Goal: Answer question/provide support: Share knowledge or assist other users

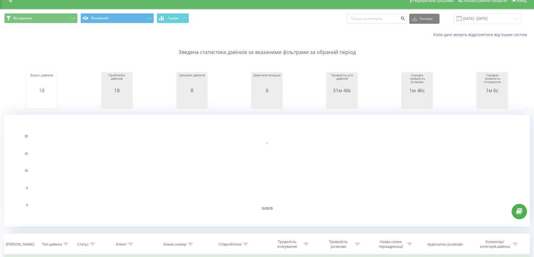
scroll to position [112, 0]
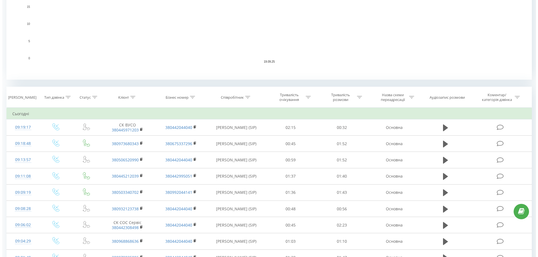
scroll to position [201, 0]
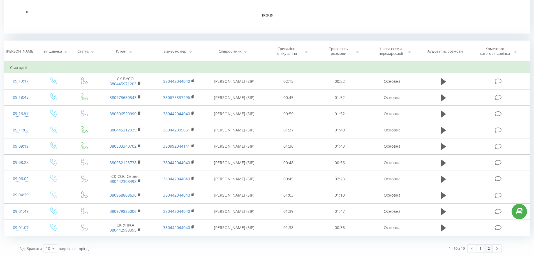
click at [487, 248] on link "2" at bounding box center [488, 249] width 8 height 8
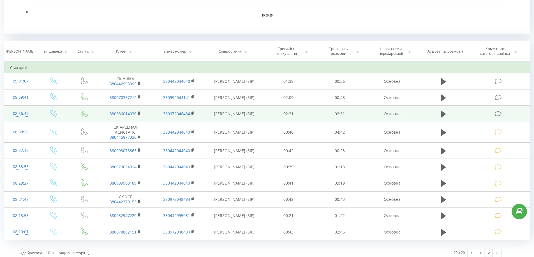
click at [498, 113] on icon at bounding box center [497, 114] width 7 height 6
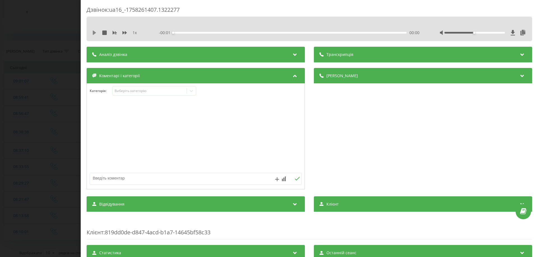
click at [93, 33] on icon at bounding box center [94, 33] width 3 height 4
click at [124, 32] on icon at bounding box center [124, 33] width 4 height 4
click at [93, 31] on icon at bounding box center [93, 33] width 1 height 4
click at [173, 93] on div "Виберіть категорію" at bounding box center [150, 91] width 70 height 4
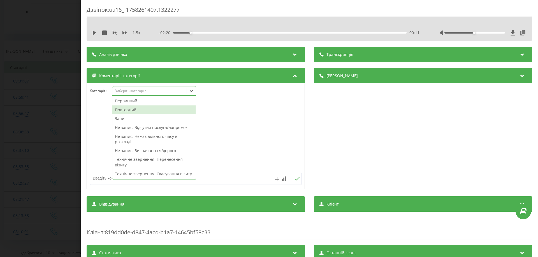
click at [162, 114] on div "Повторний" at bounding box center [153, 110] width 83 height 9
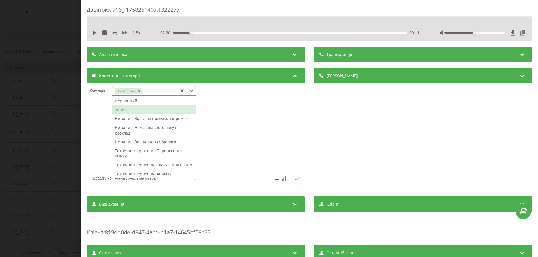
click at [122, 109] on div "Запис" at bounding box center [153, 110] width 83 height 9
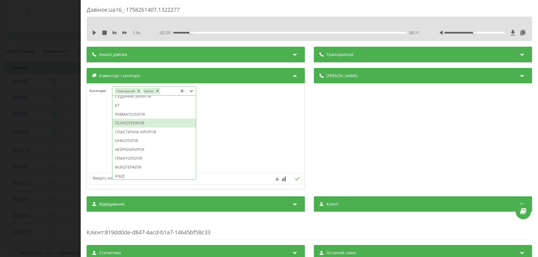
scroll to position [389, 0]
click at [136, 174] on div "ІНШЕ" at bounding box center [153, 174] width 83 height 9
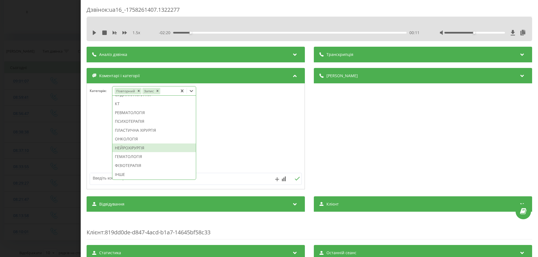
scroll to position [369, 0]
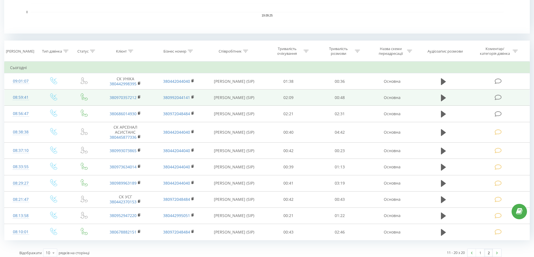
click at [499, 95] on icon at bounding box center [497, 98] width 7 height 6
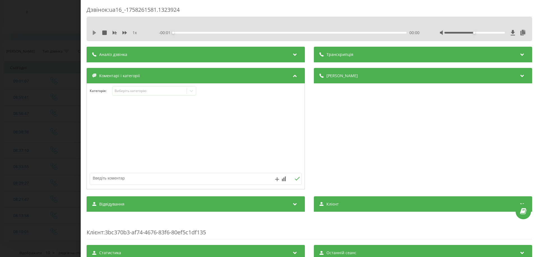
click at [96, 34] on icon at bounding box center [94, 33] width 4 height 4
click at [124, 33] on icon at bounding box center [124, 32] width 4 height 3
click at [94, 34] on icon at bounding box center [93, 33] width 1 height 4
click at [125, 95] on div "Виберіть категорію" at bounding box center [154, 91] width 84 height 10
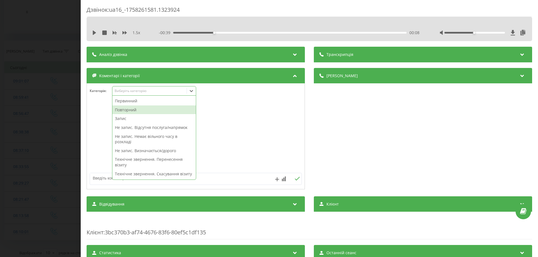
click at [125, 109] on div "Повторний" at bounding box center [153, 110] width 83 height 9
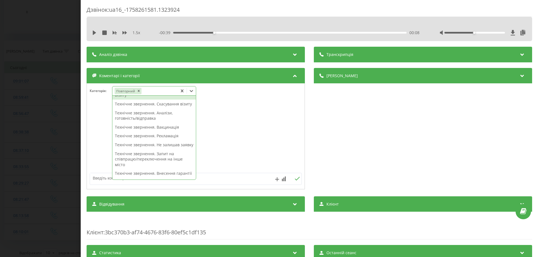
scroll to position [52, 0]
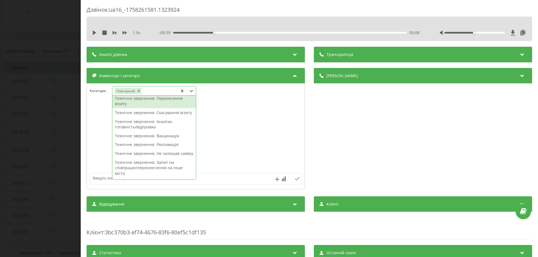
click at [157, 99] on div "Технічне звернення. Перенесення візиту" at bounding box center [153, 101] width 83 height 14
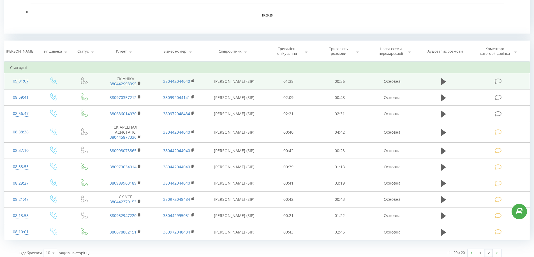
click at [503, 78] on td at bounding box center [498, 81] width 62 height 16
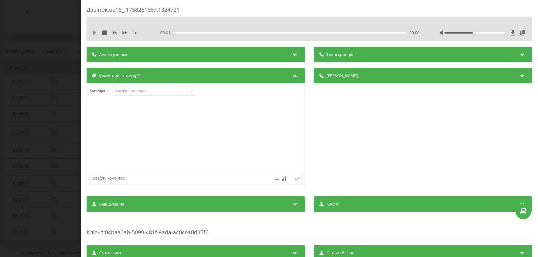
click at [96, 33] on icon at bounding box center [94, 33] width 4 height 4
click at [122, 34] on div "1 x" at bounding box center [118, 33] width 52 height 6
click at [124, 33] on icon at bounding box center [124, 32] width 4 height 3
click at [96, 31] on icon at bounding box center [95, 33] width 1 height 4
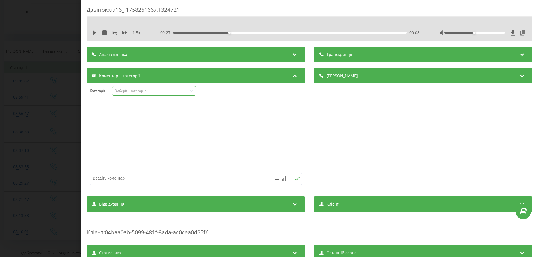
click at [120, 93] on div "Виберіть категорію" at bounding box center [150, 91] width 70 height 4
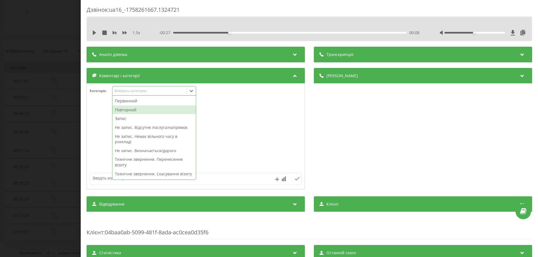
click at [121, 111] on div "Повторний" at bounding box center [153, 110] width 83 height 9
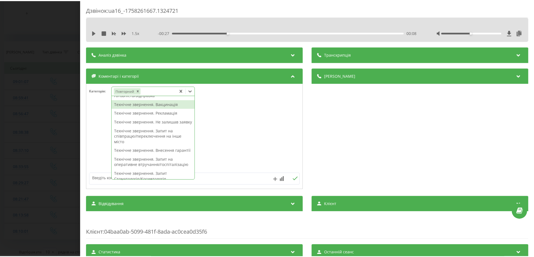
scroll to position [28, 0]
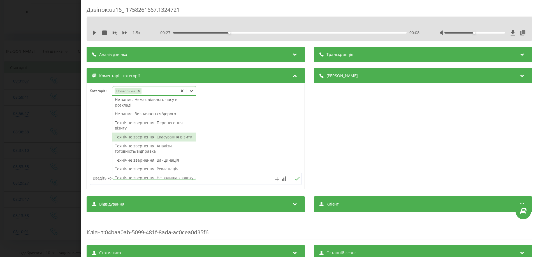
click at [162, 142] on div "Технічне звернення. Скасування візиту" at bounding box center [153, 137] width 83 height 9
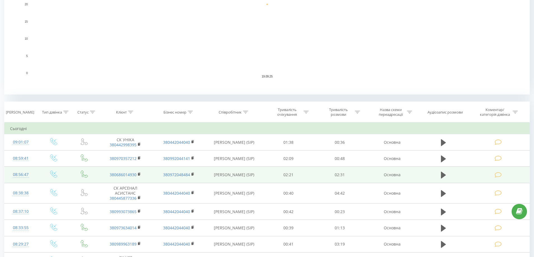
scroll to position [205, 0]
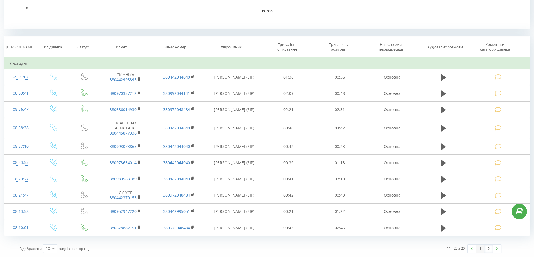
click at [476, 249] on link "1" at bounding box center [480, 249] width 8 height 8
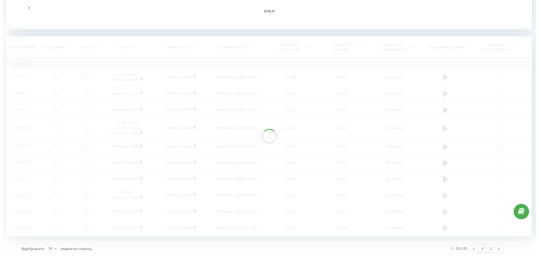
scroll to position [201, 0]
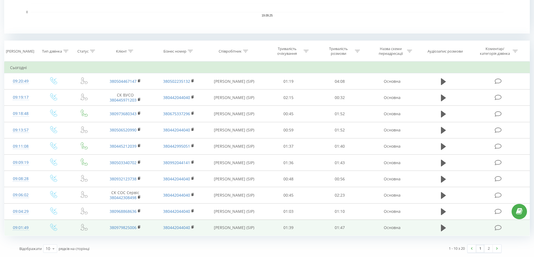
click at [497, 231] on td at bounding box center [498, 228] width 62 height 16
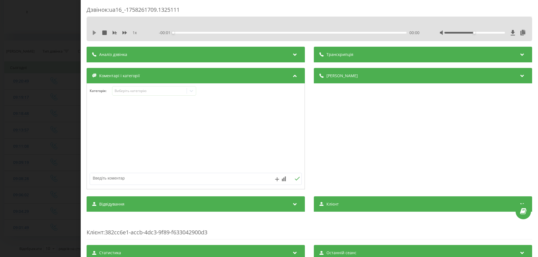
click at [95, 33] on icon at bounding box center [94, 33] width 3 height 4
click at [123, 35] on icon at bounding box center [124, 33] width 4 height 4
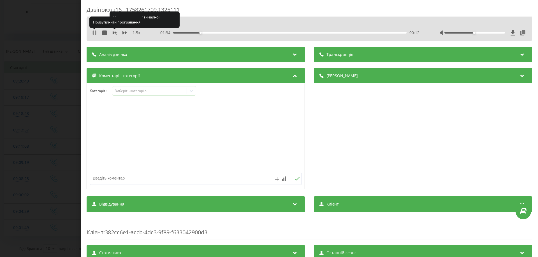
click at [93, 32] on icon at bounding box center [93, 33] width 1 height 4
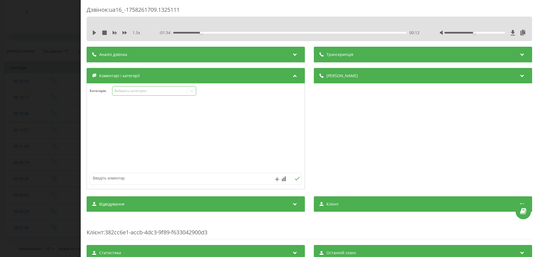
click at [137, 93] on div "Виберіть категорію" at bounding box center [150, 91] width 70 height 4
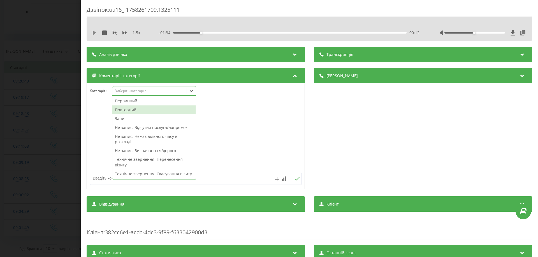
click at [94, 34] on icon at bounding box center [94, 33] width 4 height 4
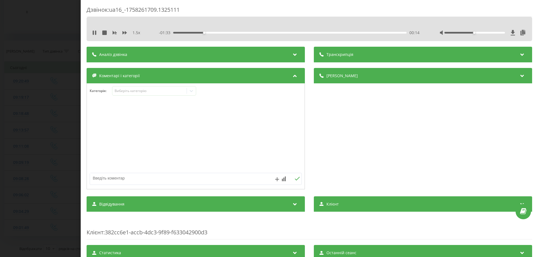
click at [350, 32] on div "00:14" at bounding box center [289, 33] width 233 height 2
click at [378, 31] on div "- 00:21 01:26 01:26" at bounding box center [289, 33] width 260 height 6
click at [379, 32] on div "01:36" at bounding box center [289, 33] width 233 height 2
click at [95, 34] on icon at bounding box center [94, 33] width 4 height 4
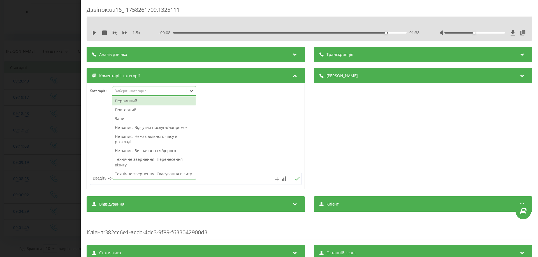
click at [192, 91] on icon at bounding box center [192, 91] width 6 height 6
click at [129, 108] on div "Повторний" at bounding box center [153, 110] width 83 height 9
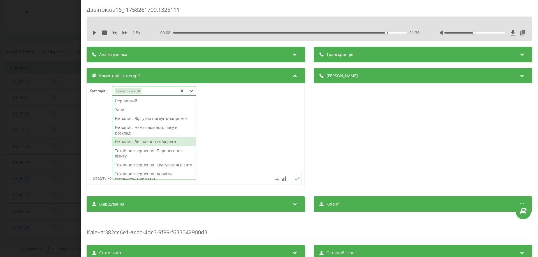
click at [150, 139] on div "Не запис. Визначається/дорого" at bounding box center [153, 142] width 83 height 9
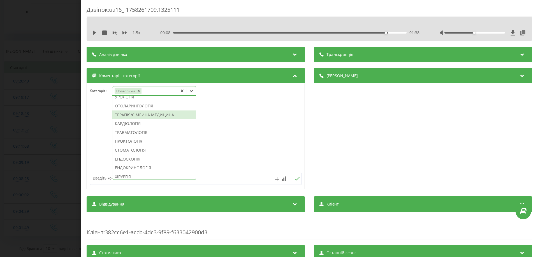
scroll to position [190, 0]
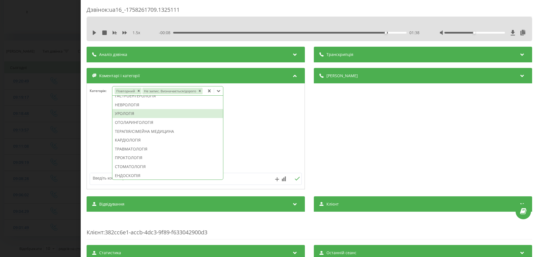
click at [136, 112] on div "УРОЛОГІЯ" at bounding box center [167, 113] width 111 height 9
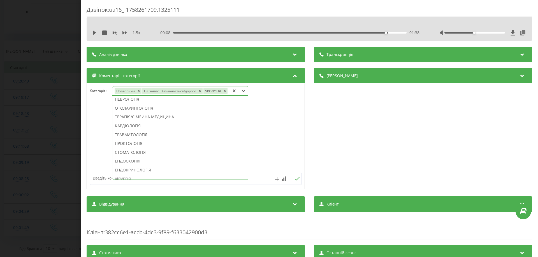
scroll to position [184, 0]
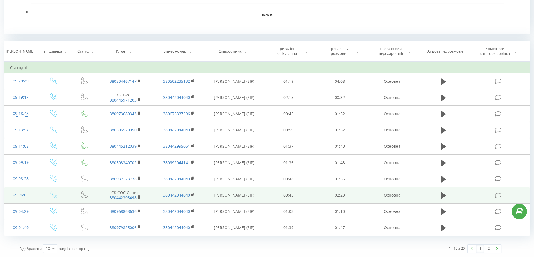
drag, startPoint x: 497, startPoint y: 210, endPoint x: 480, endPoint y: 202, distance: 18.9
click at [497, 208] on td at bounding box center [498, 212] width 62 height 16
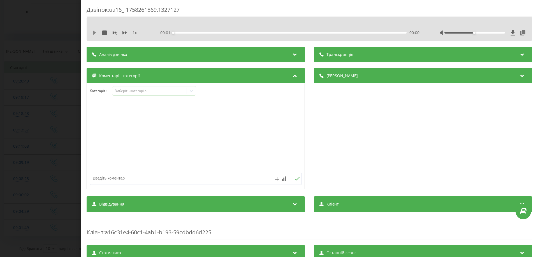
click at [96, 31] on icon at bounding box center [94, 33] width 4 height 4
click at [122, 31] on div "1 x" at bounding box center [118, 33] width 52 height 6
click at [125, 32] on icon at bounding box center [124, 32] width 4 height 3
click at [93, 32] on icon at bounding box center [93, 33] width 1 height 4
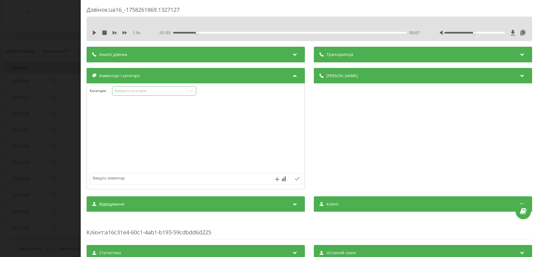
click at [150, 87] on div "Виберіть категорію" at bounding box center [154, 91] width 84 height 10
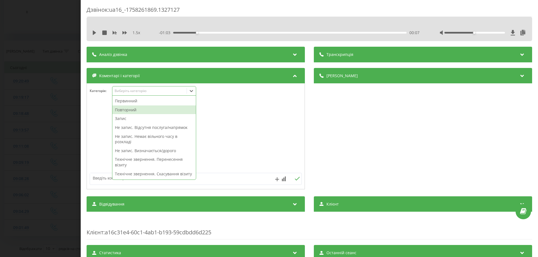
click at [152, 107] on div "Повторний" at bounding box center [153, 110] width 83 height 9
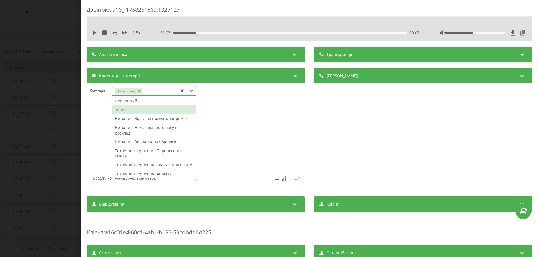
click at [129, 111] on div "Запис" at bounding box center [153, 110] width 83 height 9
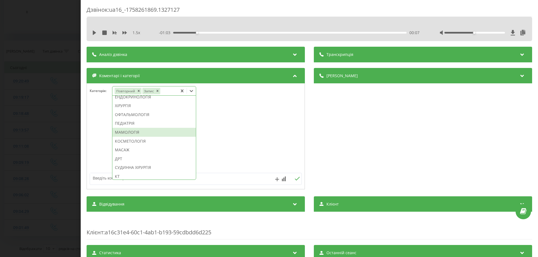
scroll to position [243, 0]
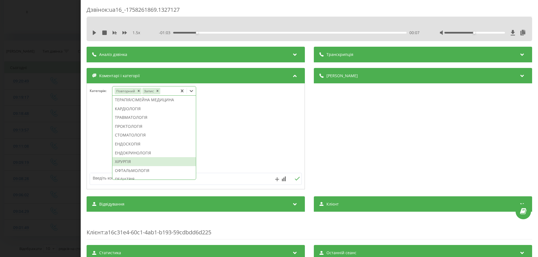
click at [130, 166] on div "ХіРУРГІЯ" at bounding box center [153, 161] width 83 height 9
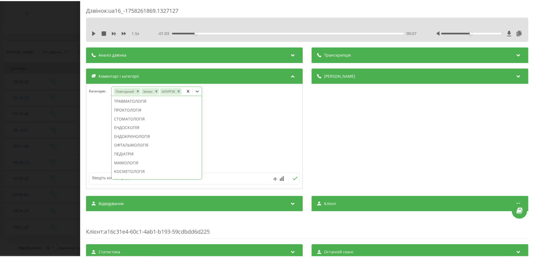
scroll to position [210, 0]
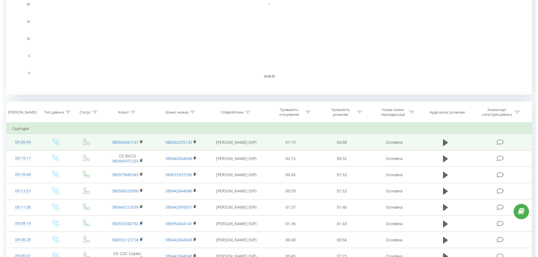
scroll to position [201, 0]
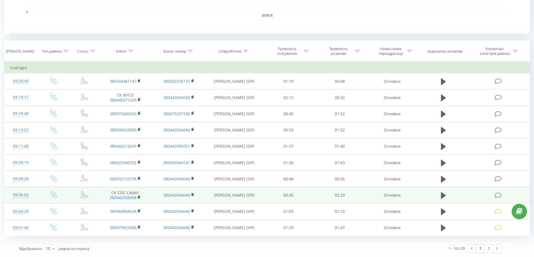
click at [496, 194] on icon at bounding box center [497, 196] width 7 height 6
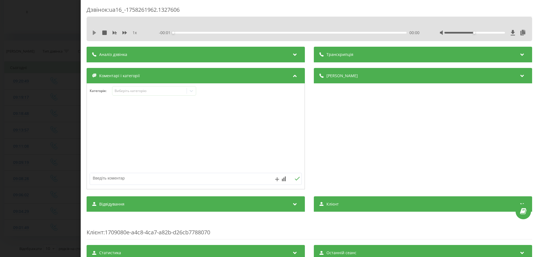
click at [95, 32] on icon at bounding box center [94, 33] width 4 height 4
click at [124, 34] on icon at bounding box center [124, 33] width 4 height 4
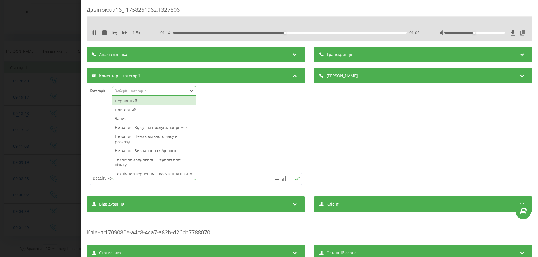
click at [190, 90] on icon at bounding box center [191, 91] width 3 height 2
click at [96, 33] on icon at bounding box center [95, 33] width 1 height 4
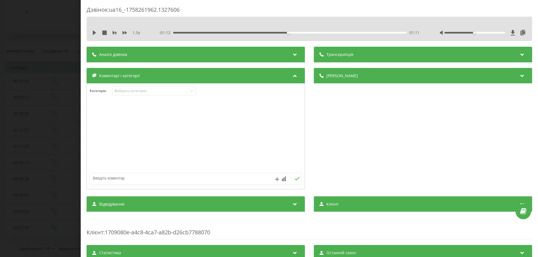
click at [96, 33] on icon at bounding box center [94, 33] width 4 height 4
click at [94, 32] on icon at bounding box center [93, 33] width 1 height 4
click at [144, 90] on div "Виберіть категорію" at bounding box center [150, 91] width 70 height 4
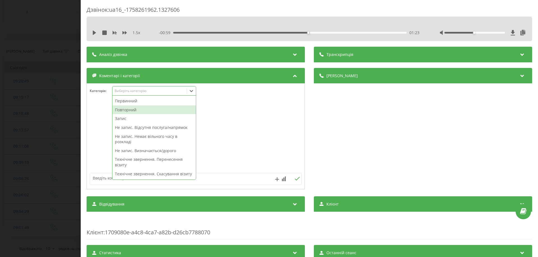
click at [140, 107] on div "Повторний" at bounding box center [153, 110] width 83 height 9
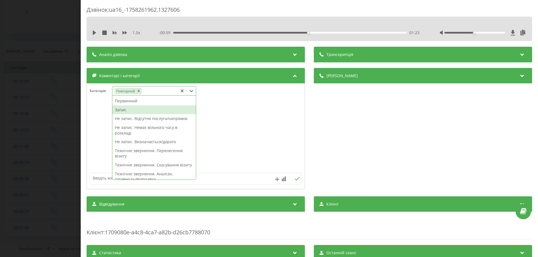
click at [127, 111] on div "Запис" at bounding box center [153, 110] width 83 height 9
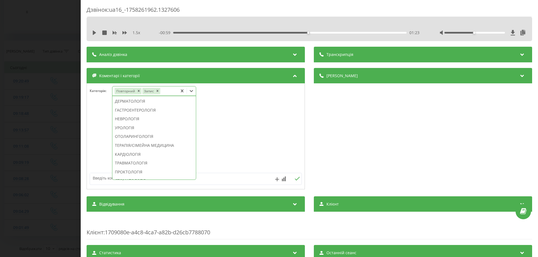
click at [123, 97] on div "ГІНЕКОЛОГІЯ" at bounding box center [153, 92] width 83 height 9
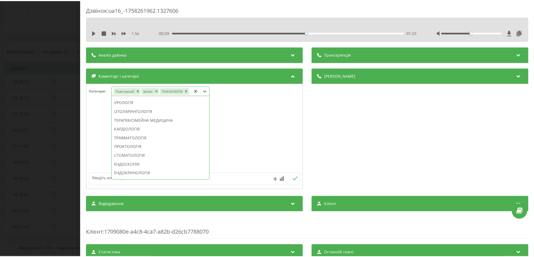
scroll to position [164, 0]
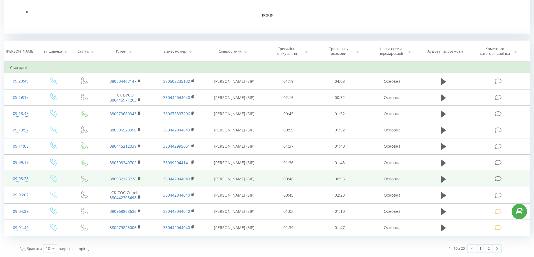
click at [501, 178] on icon at bounding box center [497, 179] width 7 height 6
